Goal: Find specific page/section: Find specific page/section

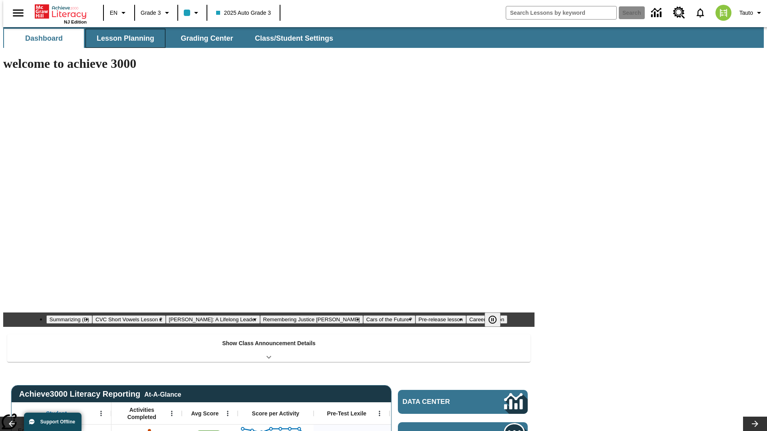
click at [122, 38] on span "Lesson Planning" at bounding box center [126, 38] width 58 height 9
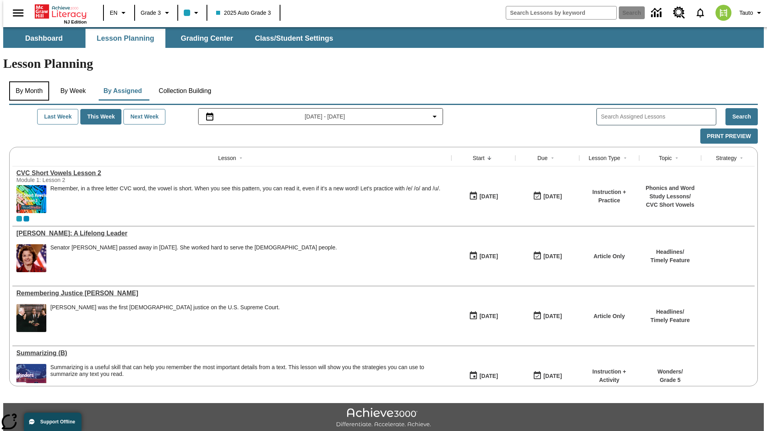
click at [27, 82] on button "By Month" at bounding box center [29, 91] width 40 height 19
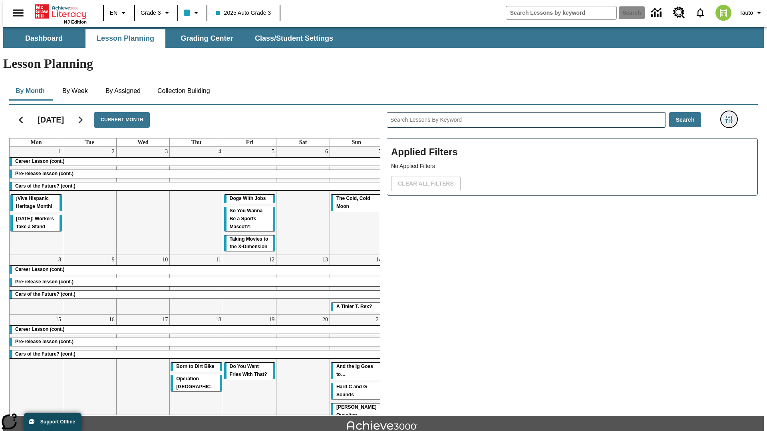
click at [732, 116] on icon "Filters Side menu" at bounding box center [729, 119] width 7 height 7
